Goal: Entertainment & Leisure: Consume media (video, audio)

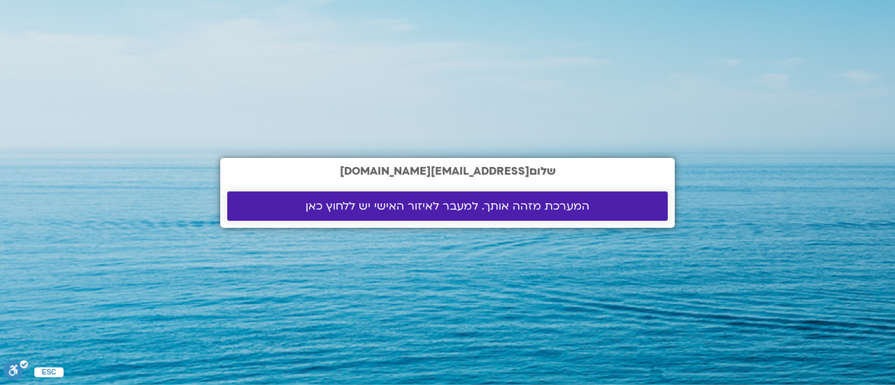
click at [395, 209] on span "המערכת מזהה אותך. למעבר לאיזור האישי יש ללחוץ כאן" at bounding box center [448, 206] width 284 height 13
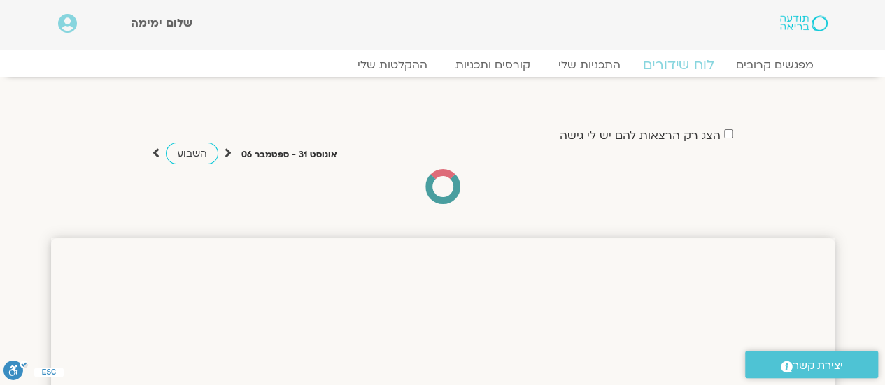
click at [664, 71] on link "לוח שידורים" at bounding box center [677, 65] width 105 height 17
click at [676, 70] on link "לוח שידורים" at bounding box center [677, 65] width 105 height 17
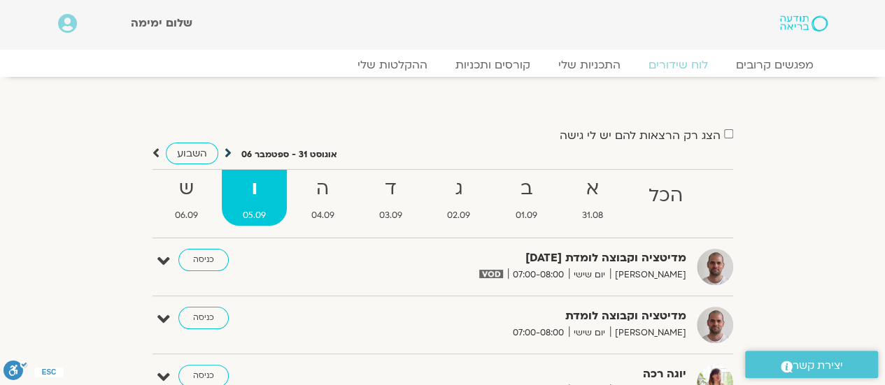
click at [227, 150] on icon at bounding box center [227, 153] width 7 height 14
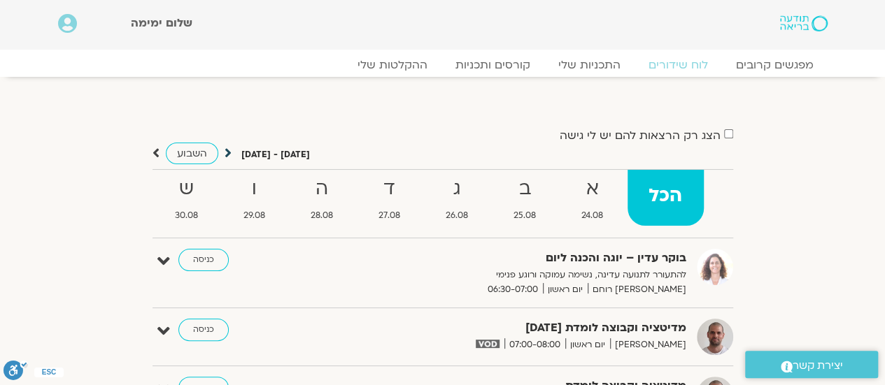
click at [229, 151] on icon at bounding box center [227, 153] width 7 height 14
click at [224, 153] on icon at bounding box center [227, 153] width 7 height 14
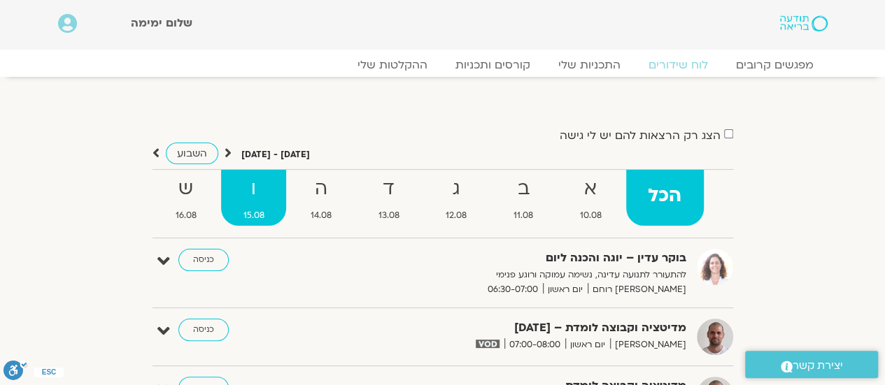
click at [273, 215] on span "15.08" at bounding box center [253, 215] width 65 height 15
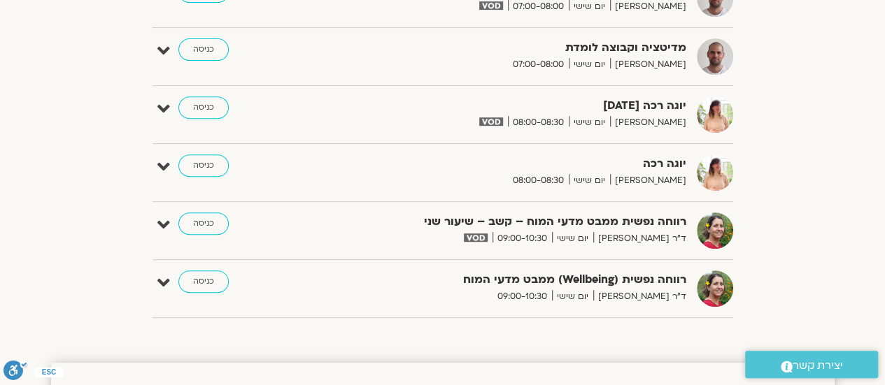
scroll to position [274, 0]
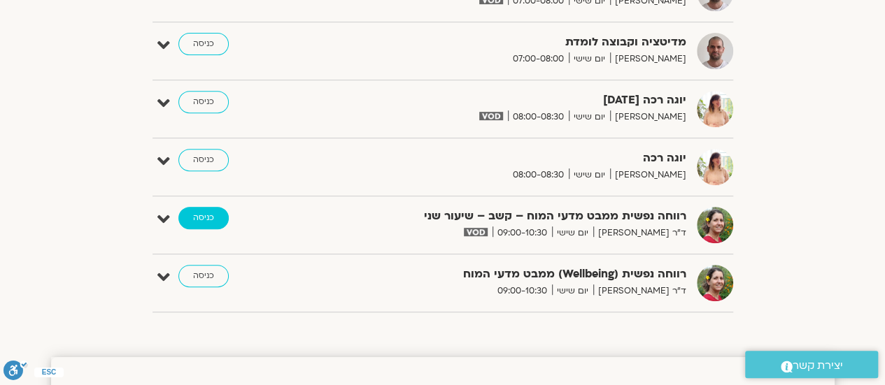
click at [201, 222] on link "כניסה" at bounding box center [203, 218] width 50 height 22
